Goal: Task Accomplishment & Management: Use online tool/utility

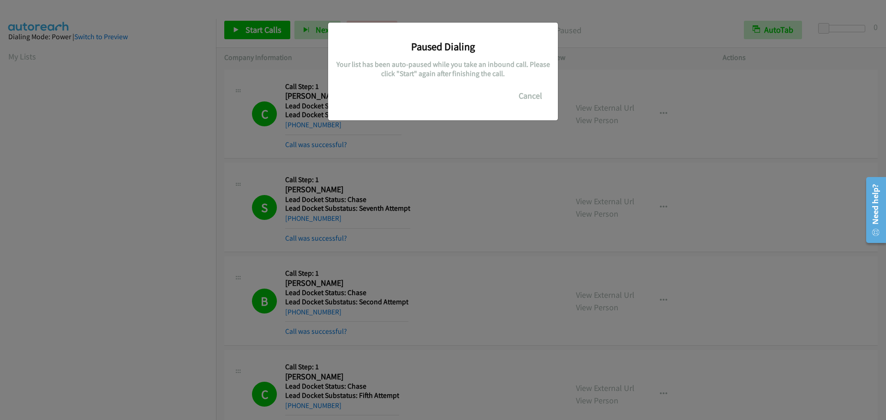
scroll to position [97, 0]
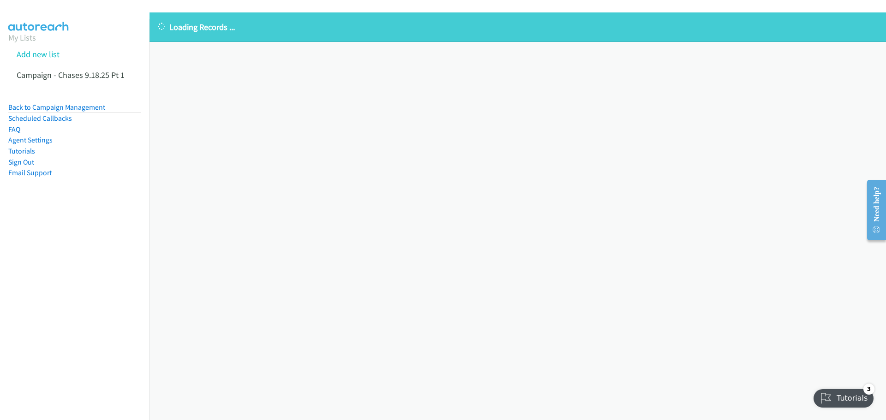
click at [161, 86] on div "Loading Records ... Sorry, something went wrong please try again." at bounding box center [517, 216] width 736 height 408
click at [94, 79] on link "Campaign - Chases 9.18.25 Pt 1" at bounding box center [71, 75] width 108 height 11
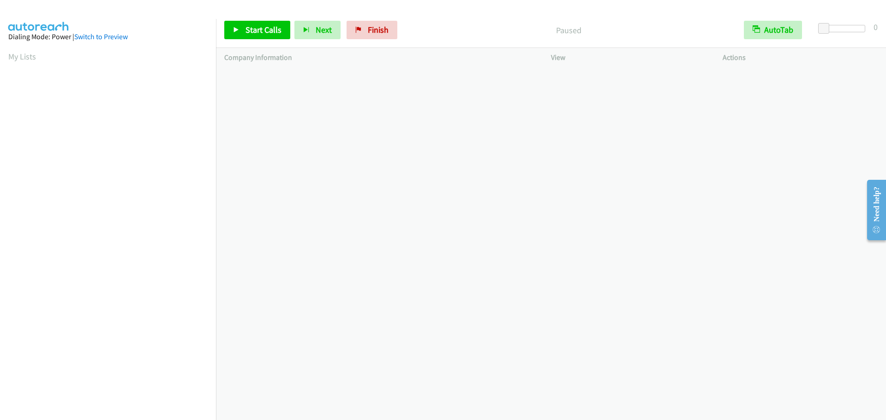
click at [852, 34] on div at bounding box center [843, 32] width 59 height 14
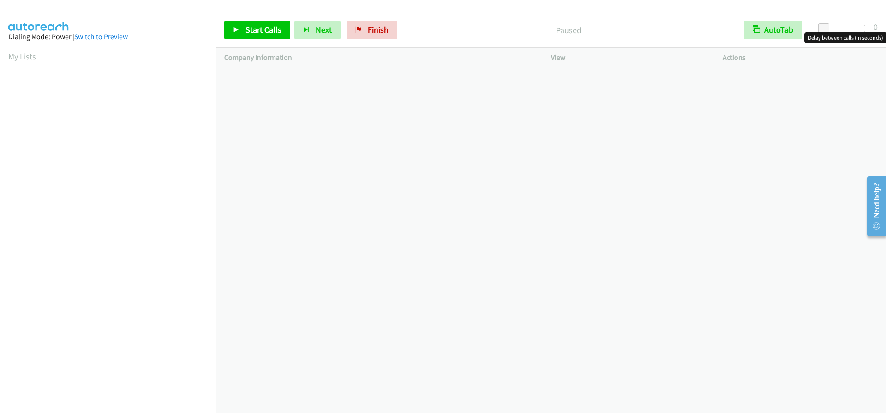
click at [843, 29] on div at bounding box center [843, 28] width 42 height 7
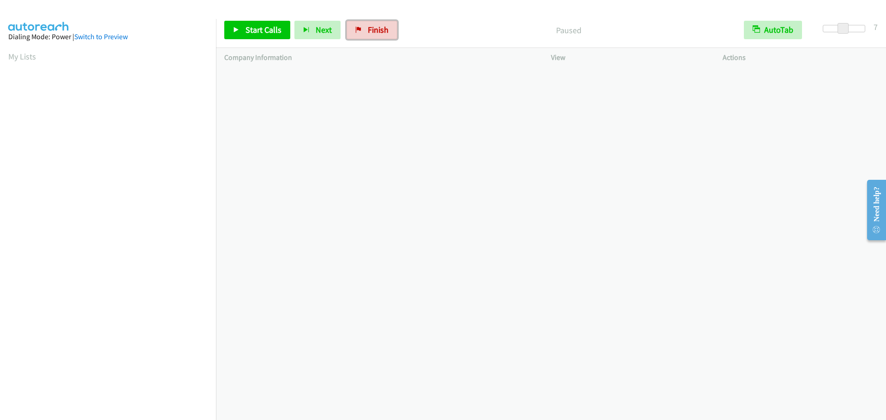
click at [364, 34] on link "Finish" at bounding box center [371, 30] width 51 height 18
click at [255, 21] on link "Start Calls" at bounding box center [257, 30] width 66 height 18
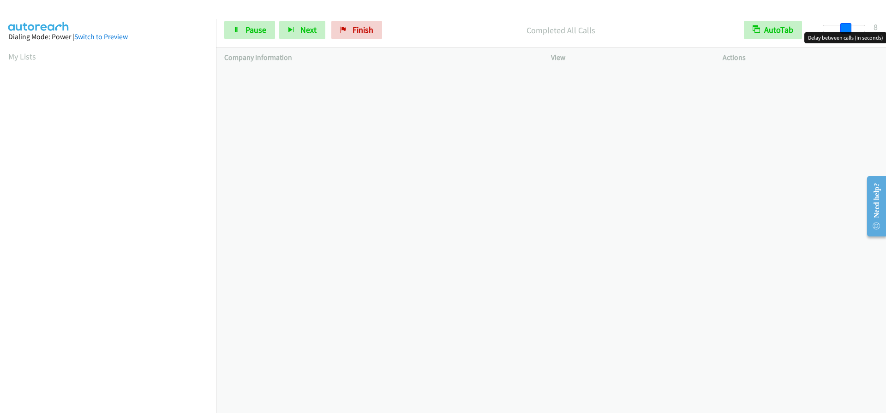
click at [845, 29] on div at bounding box center [843, 28] width 42 height 7
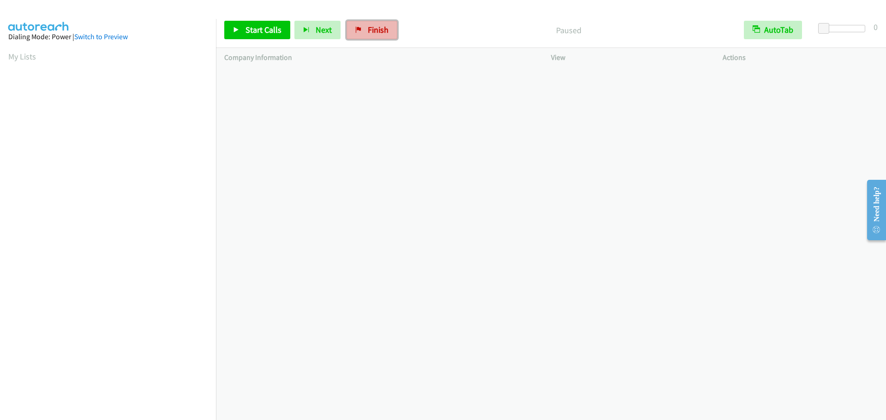
click at [375, 32] on span "Finish" at bounding box center [378, 29] width 21 height 11
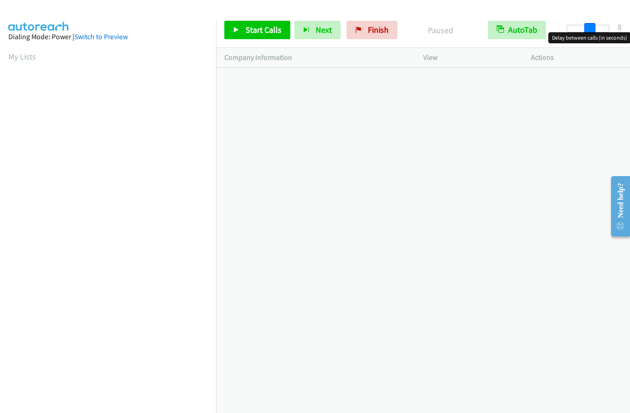
click at [588, 28] on div at bounding box center [587, 28] width 42 height 7
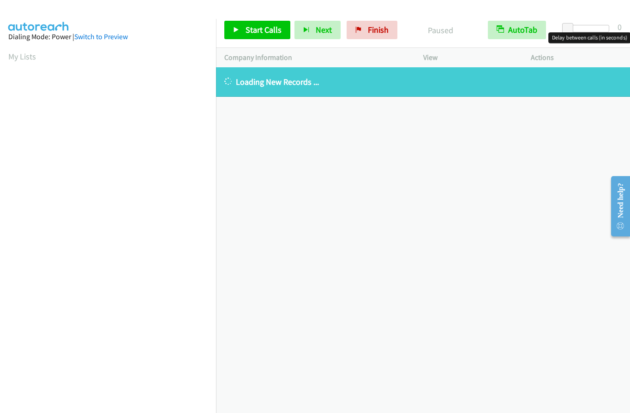
click at [583, 30] on div at bounding box center [587, 28] width 42 height 7
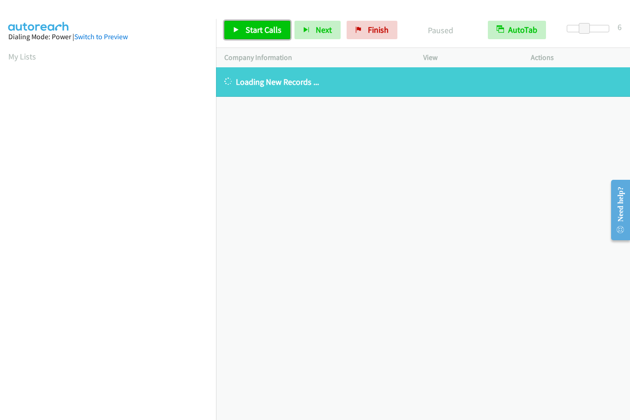
click at [261, 23] on link "Start Calls" at bounding box center [257, 30] width 66 height 18
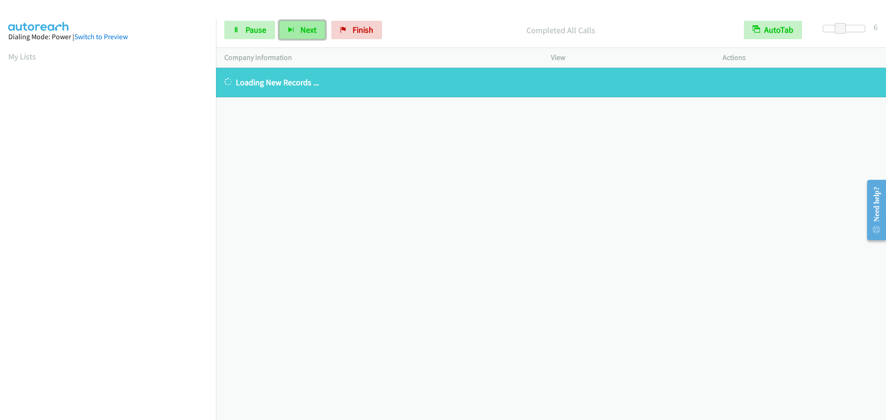
click at [292, 36] on button "Next" at bounding box center [302, 30] width 46 height 18
click at [255, 38] on link "Pause" at bounding box center [249, 30] width 51 height 18
click at [262, 34] on span "Start Calls" at bounding box center [263, 29] width 36 height 11
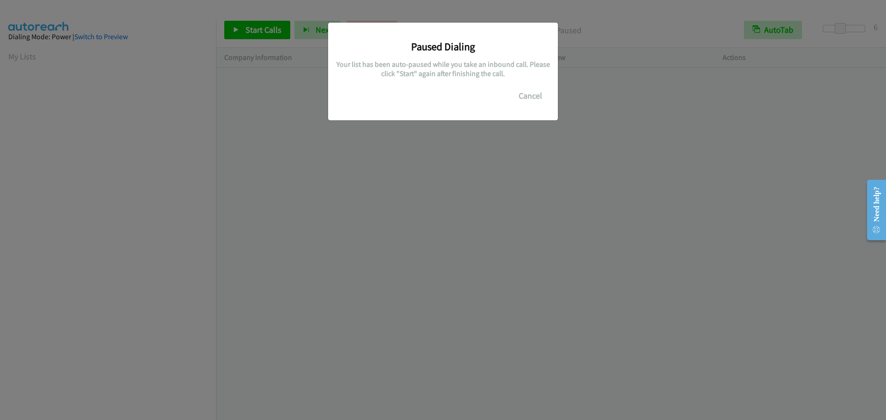
scroll to position [97, 0]
drag, startPoint x: 153, startPoint y: 259, endPoint x: 149, endPoint y: 253, distance: 6.9
click at [152, 256] on div "Paused Dialing Your list has been auto-paused while you take an inbound call. P…" at bounding box center [443, 214] width 886 height 412
click at [200, 256] on div "Paused Dialing Your list has been auto-paused while you take an inbound call. P…" at bounding box center [443, 214] width 886 height 412
